Goal: Information Seeking & Learning: Learn about a topic

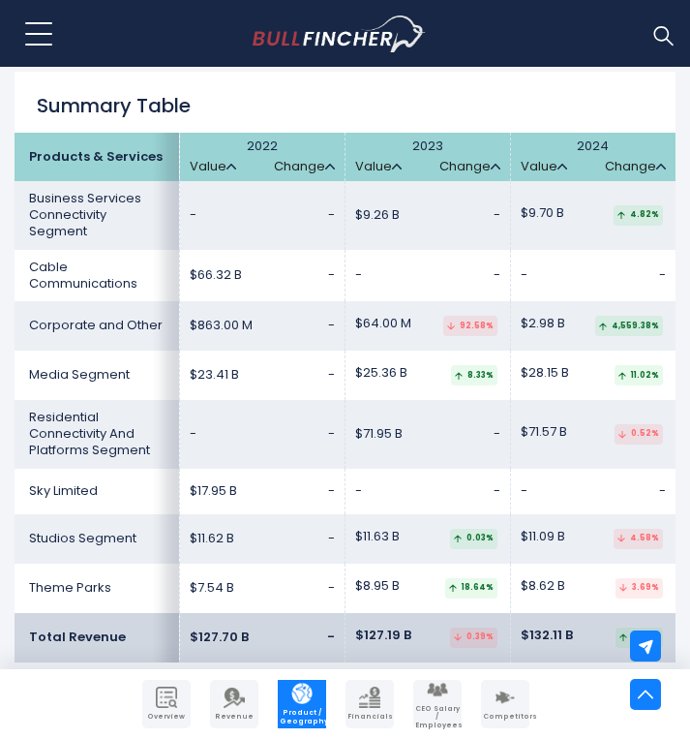
scroll to position [3418, 0]
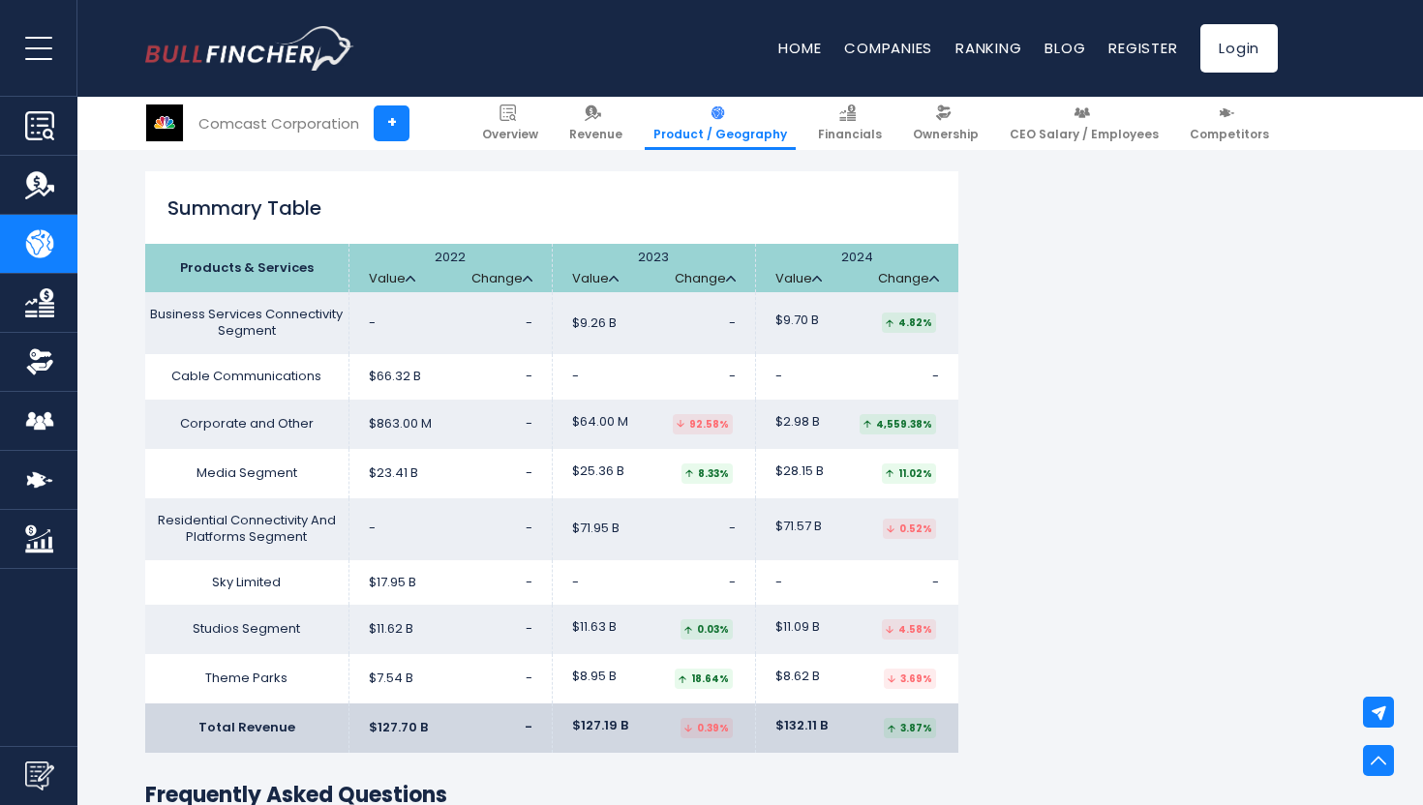
scroll to position [3163, 0]
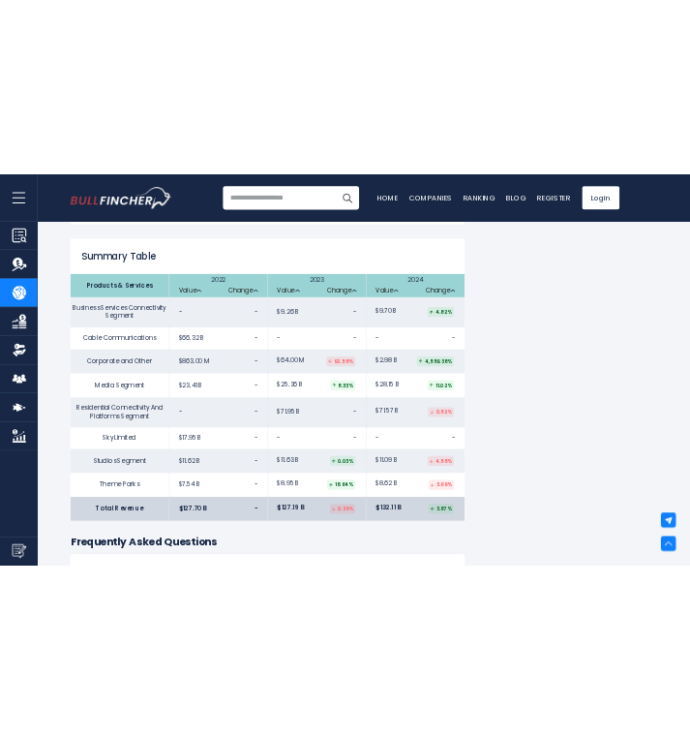
scroll to position [3162, 0]
